Goal: Information Seeking & Learning: Learn about a topic

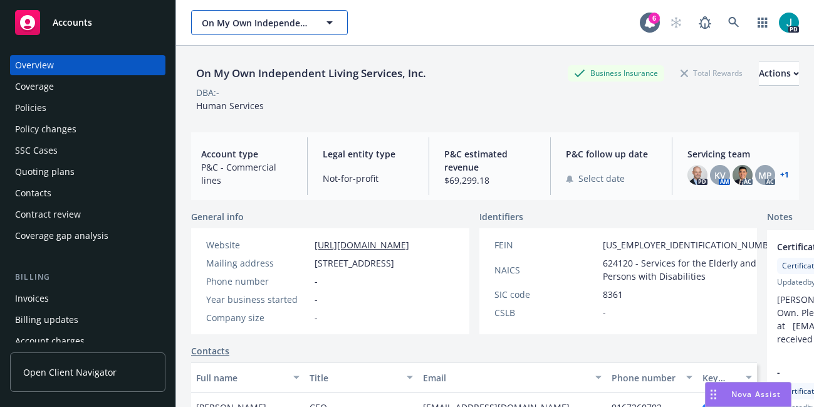
click at [233, 25] on span "On My Own Independent Living Services, Inc." at bounding box center [256, 22] width 108 height 13
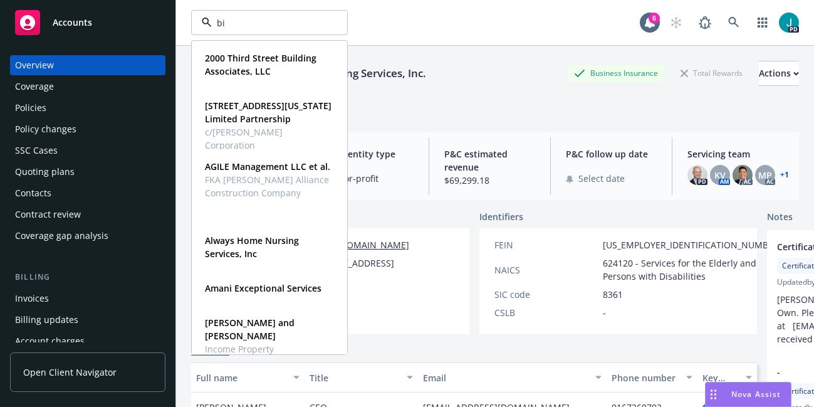
type input "bio"
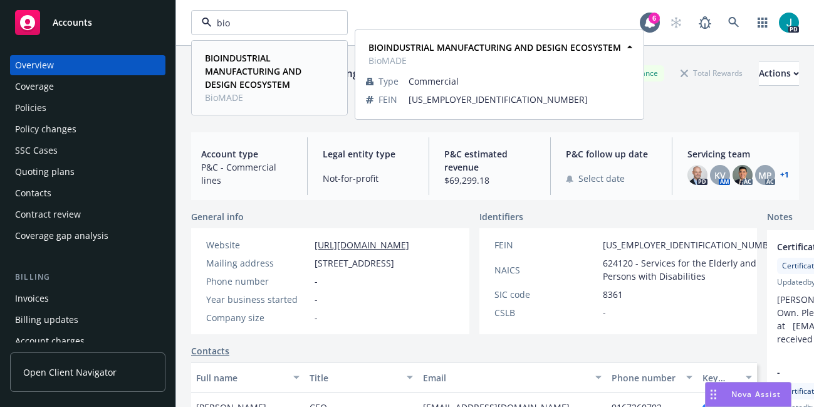
click at [234, 68] on strong "BIOINDUSTRIAL MANUFACTURING AND DESIGN ECOSYSTEM" at bounding box center [253, 71] width 96 height 38
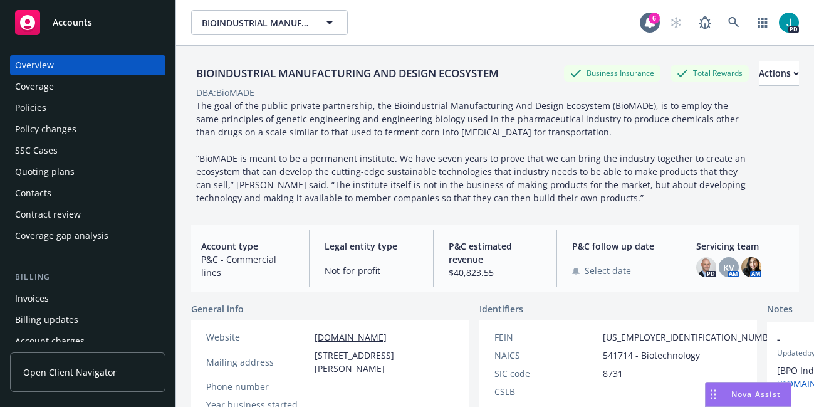
click at [53, 107] on div "Policies" at bounding box center [87, 108] width 145 height 20
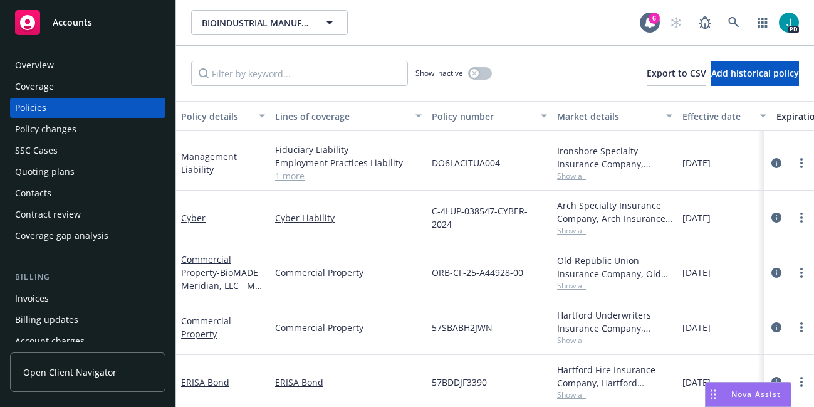
scroll to position [162, 0]
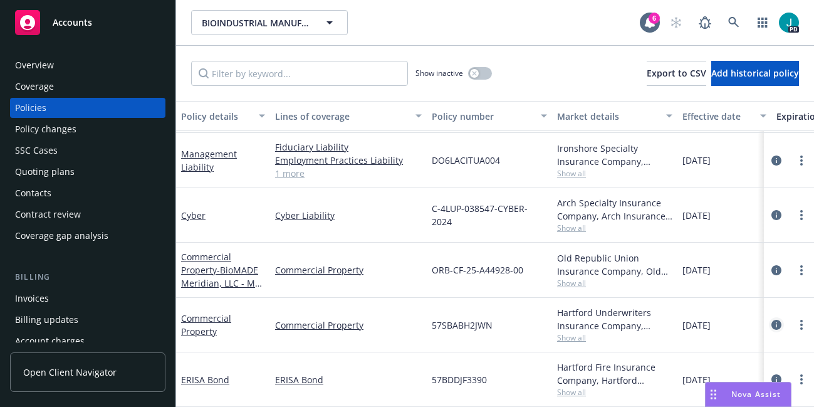
click at [771, 320] on icon "circleInformation" at bounding box center [776, 325] width 10 height 10
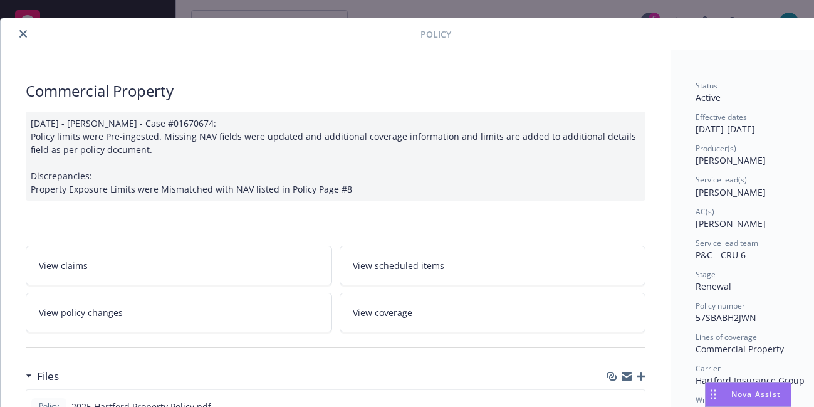
scroll to position [127, 0]
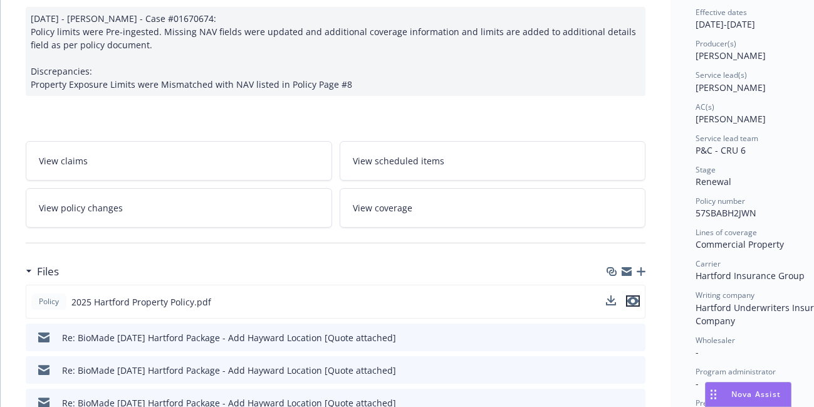
click at [635, 302] on icon "preview file" at bounding box center [632, 300] width 11 height 9
